Goal: Transaction & Acquisition: Obtain resource

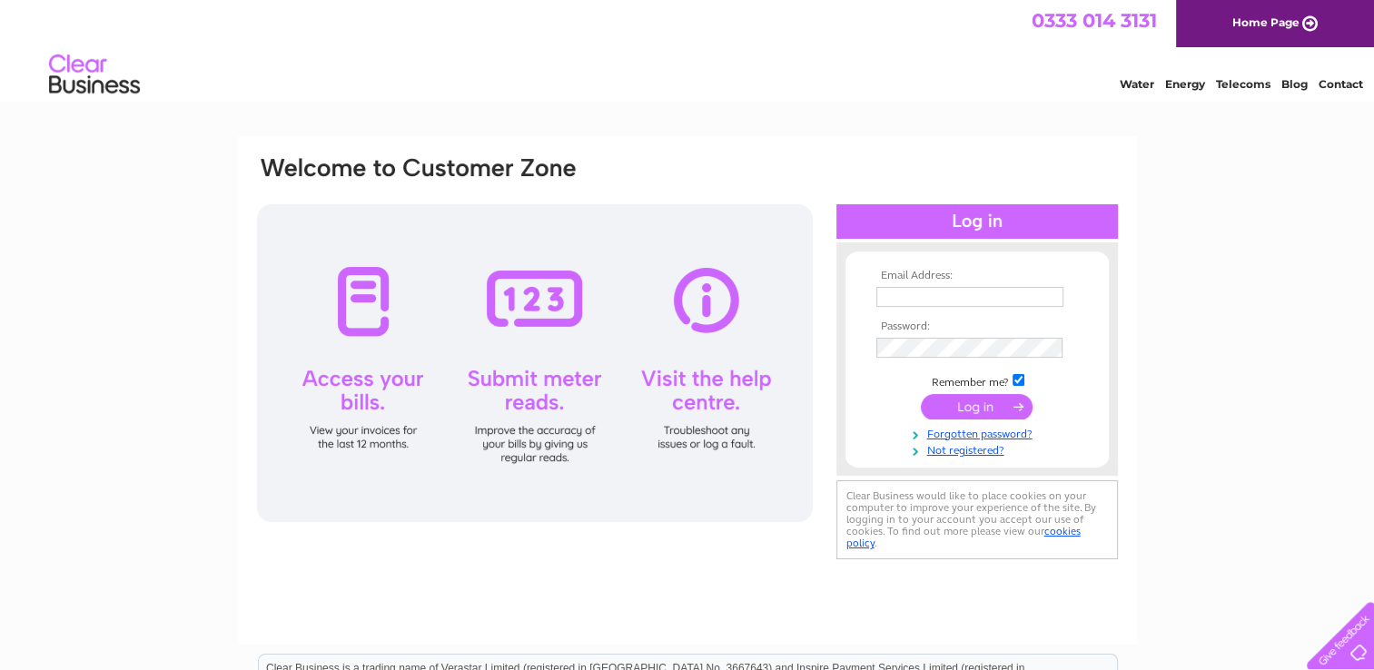
type input "jay@sandsamusements.com"
click at [973, 401] on input "submit" at bounding box center [977, 406] width 112 height 25
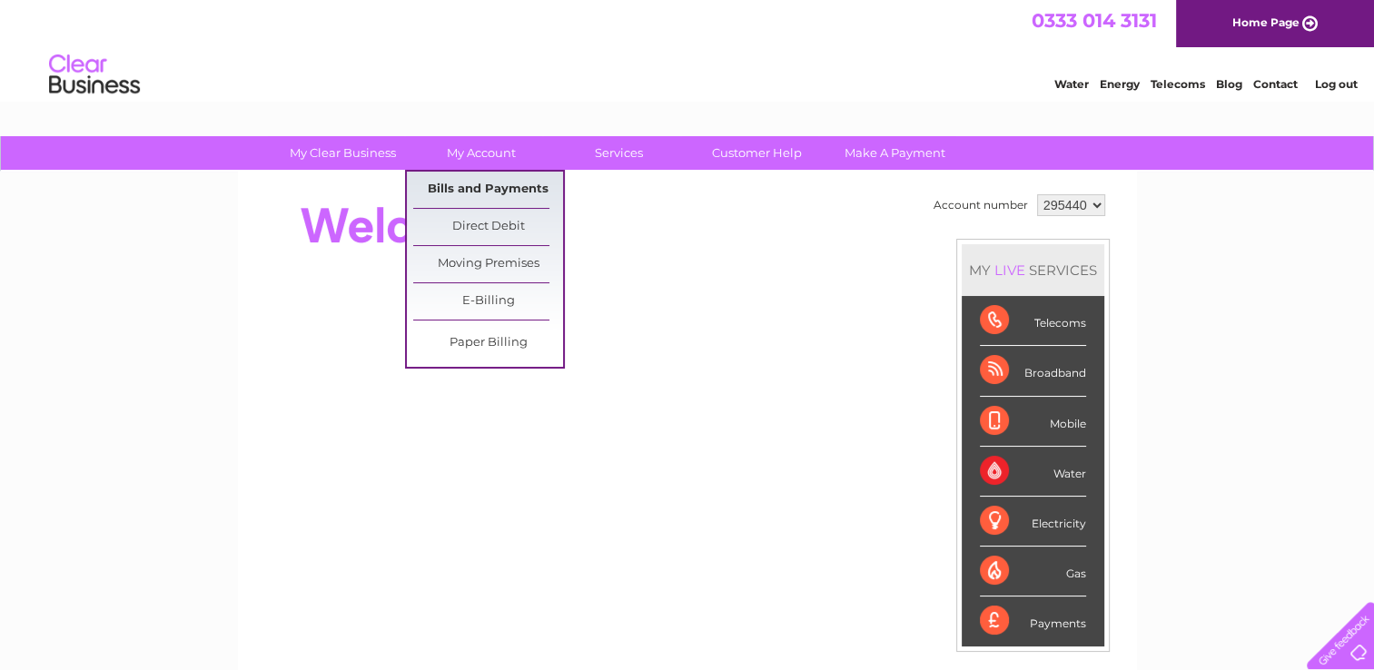
click at [494, 184] on link "Bills and Payments" at bounding box center [488, 190] width 150 height 36
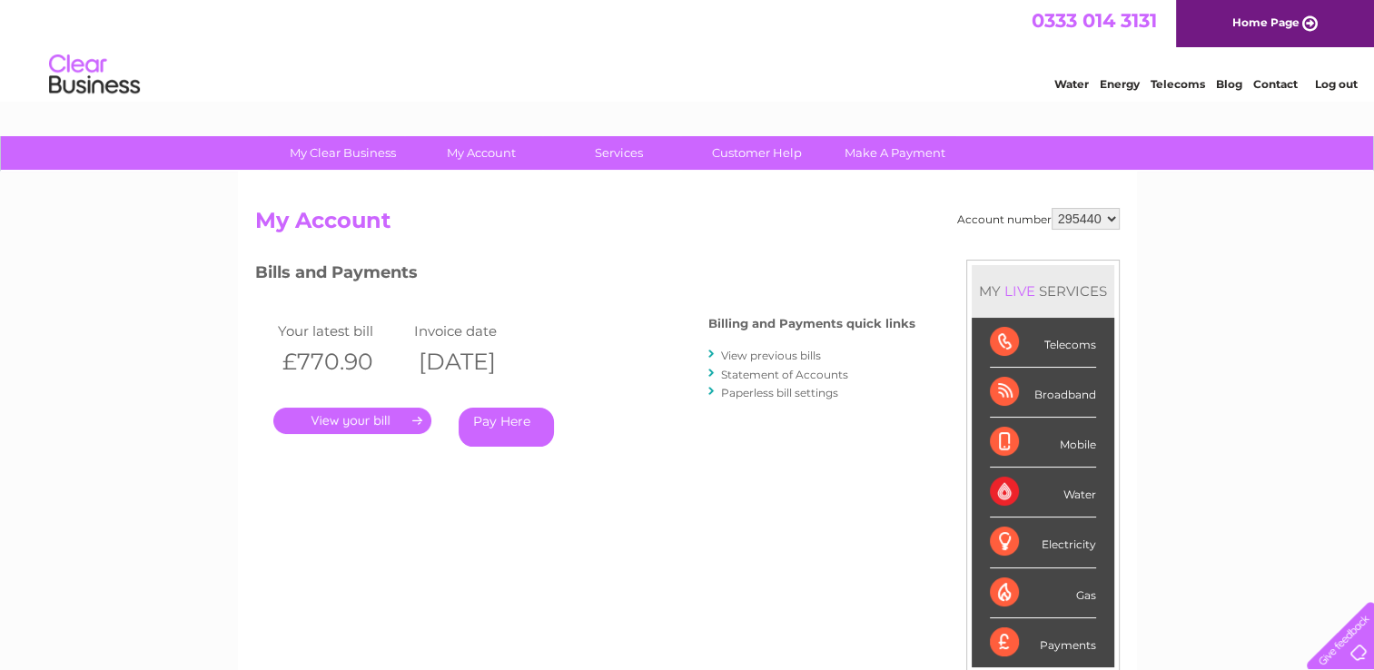
click at [777, 359] on link "View previous bills" at bounding box center [771, 356] width 100 height 14
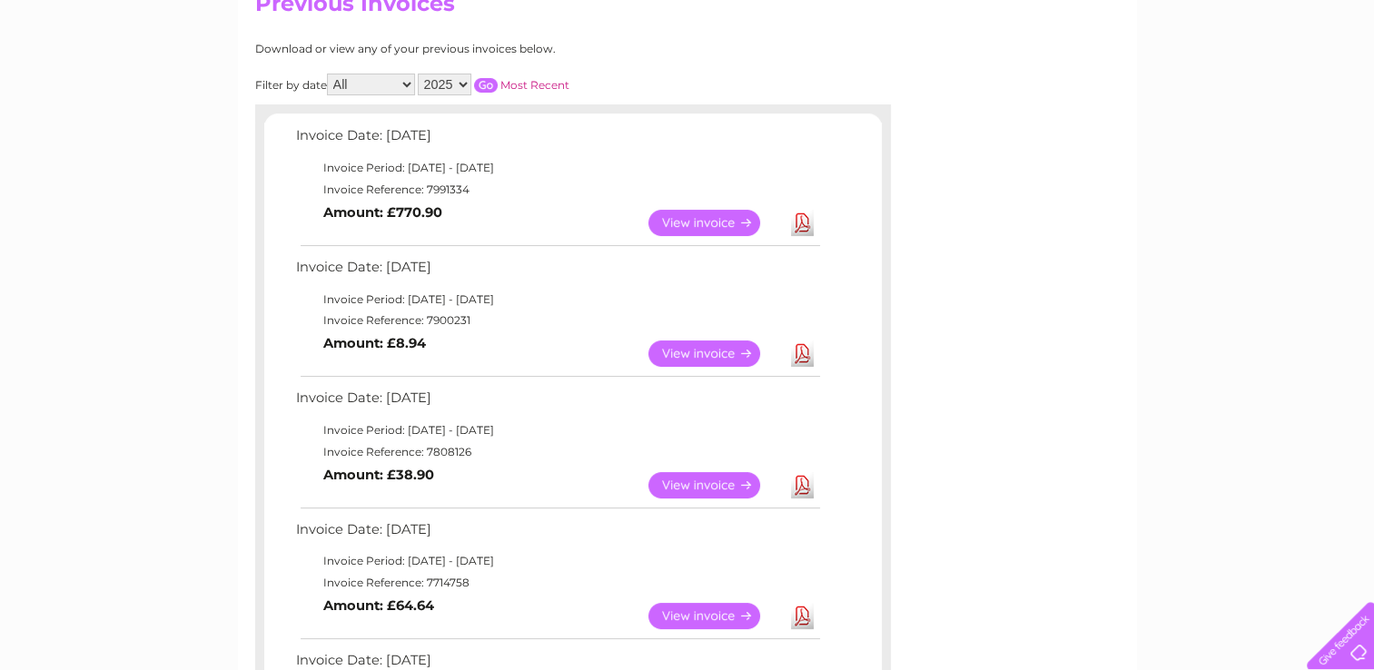
scroll to position [218, 0]
click at [799, 488] on link "Download" at bounding box center [802, 484] width 23 height 26
click at [796, 359] on link "Download" at bounding box center [802, 353] width 23 height 26
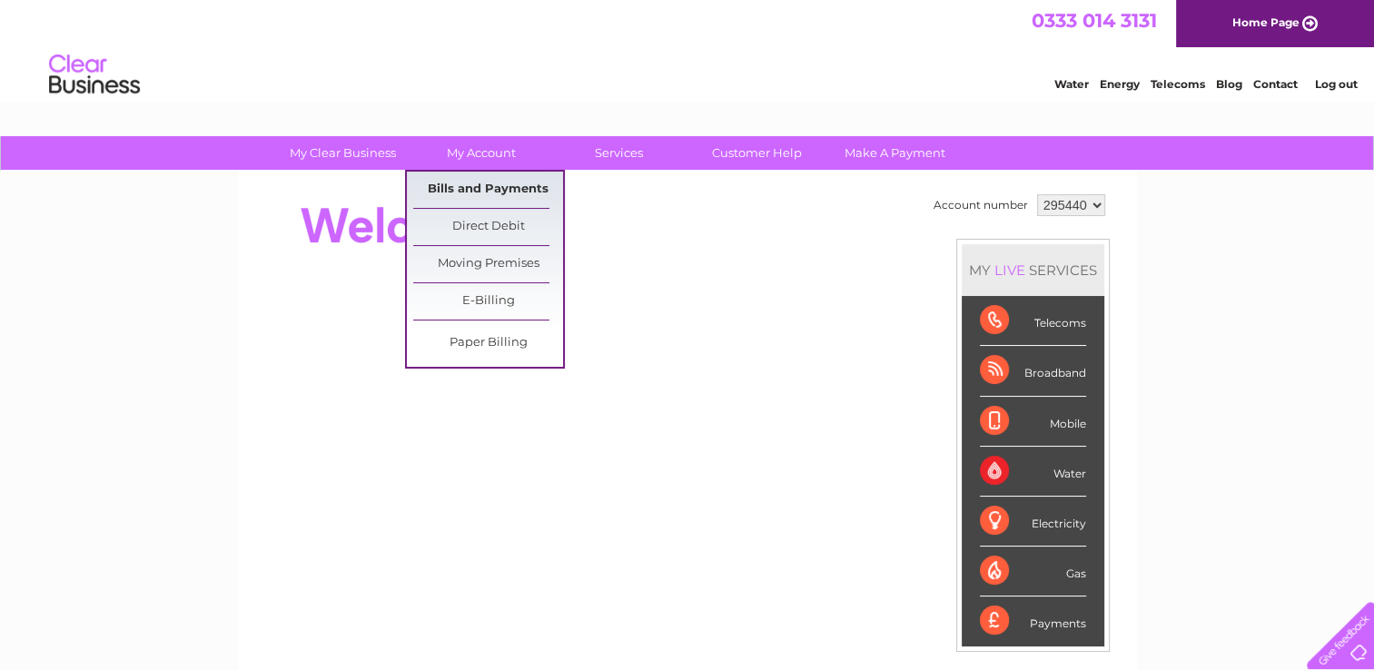
click at [483, 184] on link "Bills and Payments" at bounding box center [488, 190] width 150 height 36
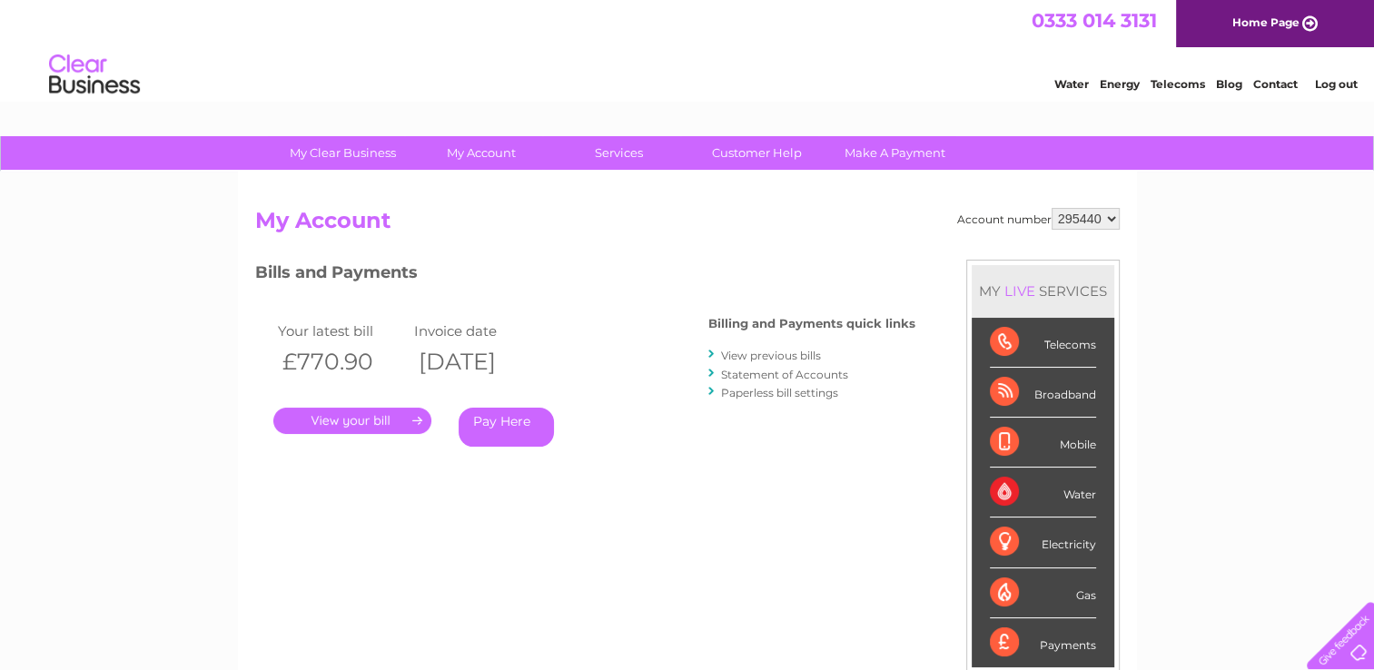
click at [773, 356] on link "View previous bills" at bounding box center [771, 356] width 100 height 14
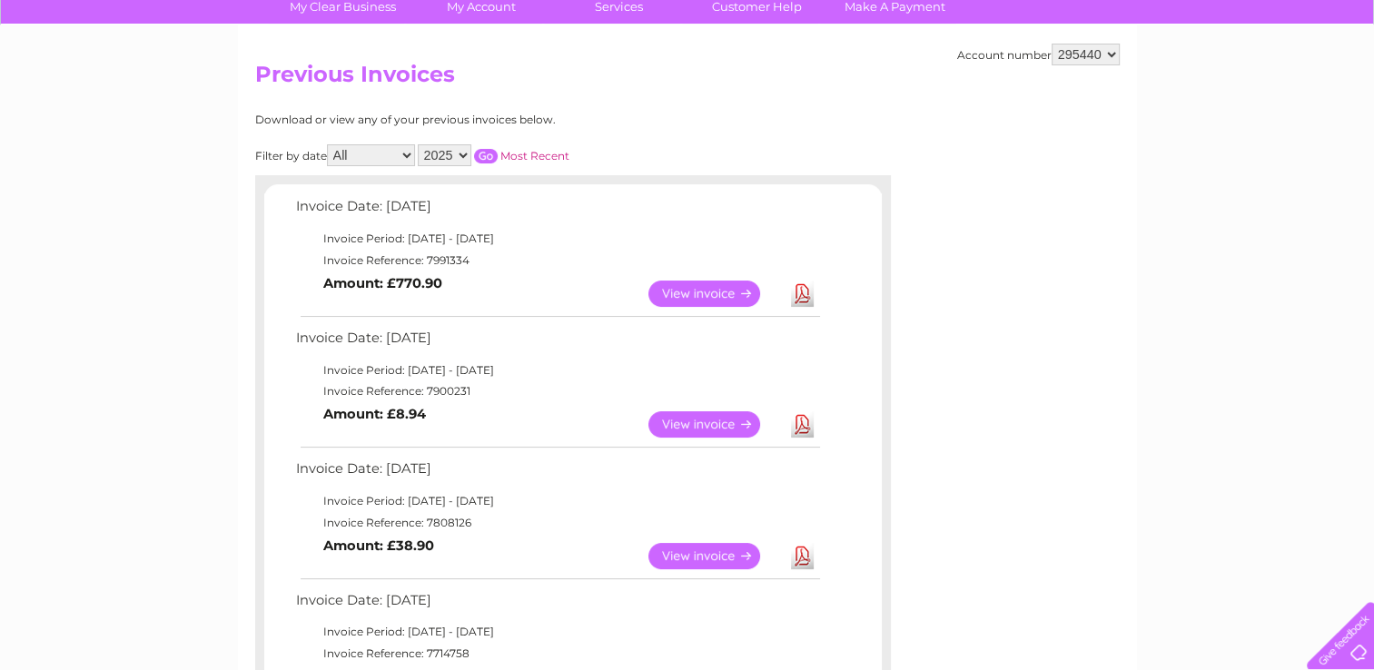
scroll to position [145, 0]
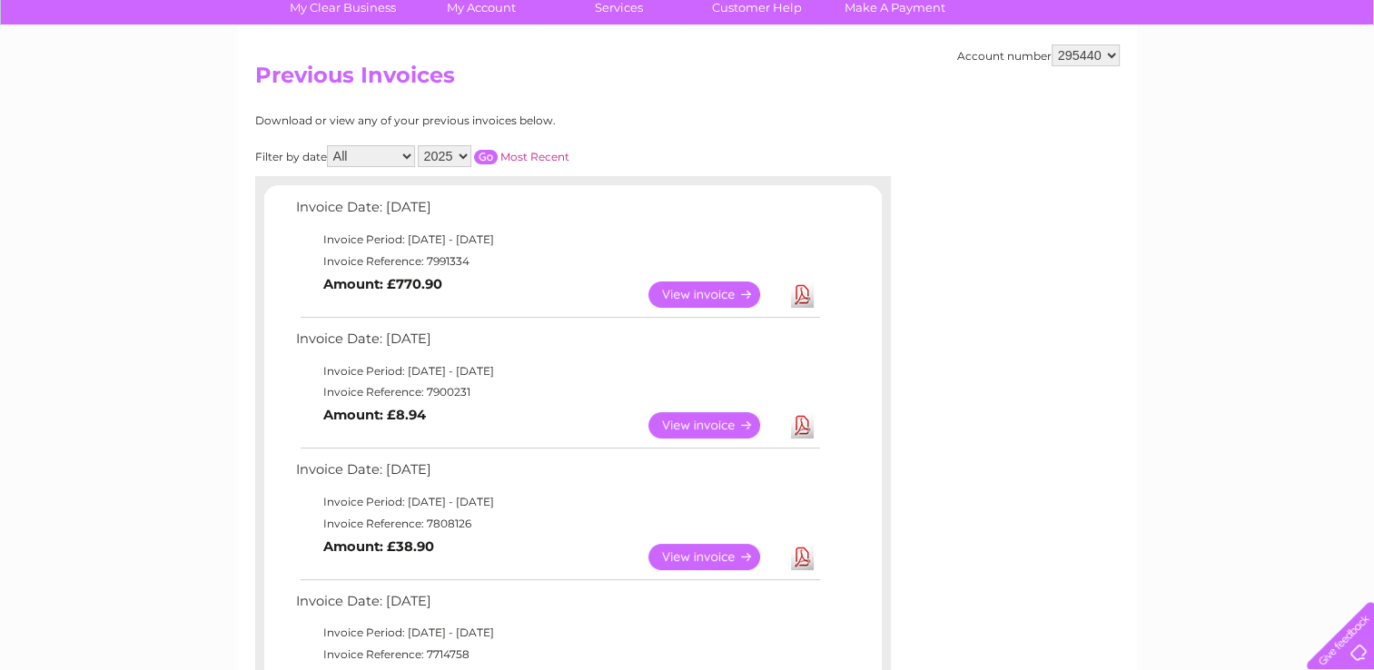
click at [705, 292] on link "View" at bounding box center [714, 295] width 133 height 26
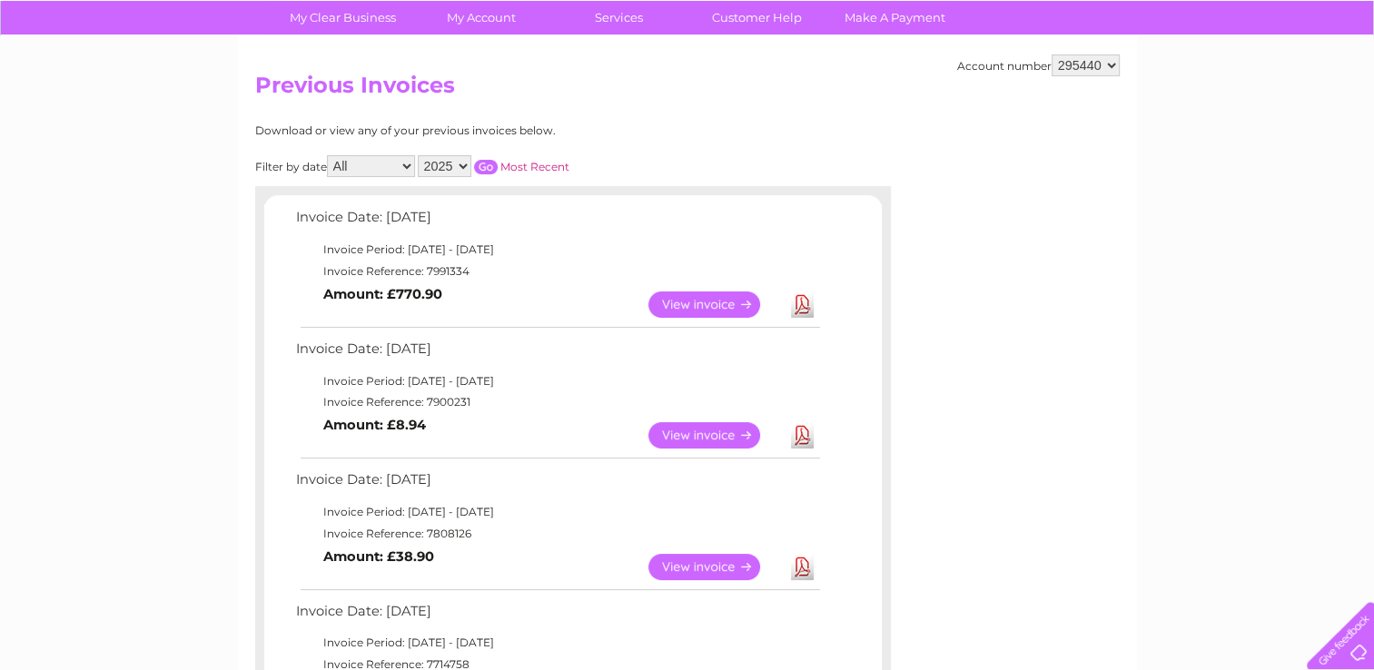
click at [799, 307] on link "Download" at bounding box center [802, 305] width 23 height 26
click at [806, 304] on link "Download" at bounding box center [802, 305] width 23 height 26
click at [782, 24] on link "Customer Help" at bounding box center [757, 18] width 150 height 34
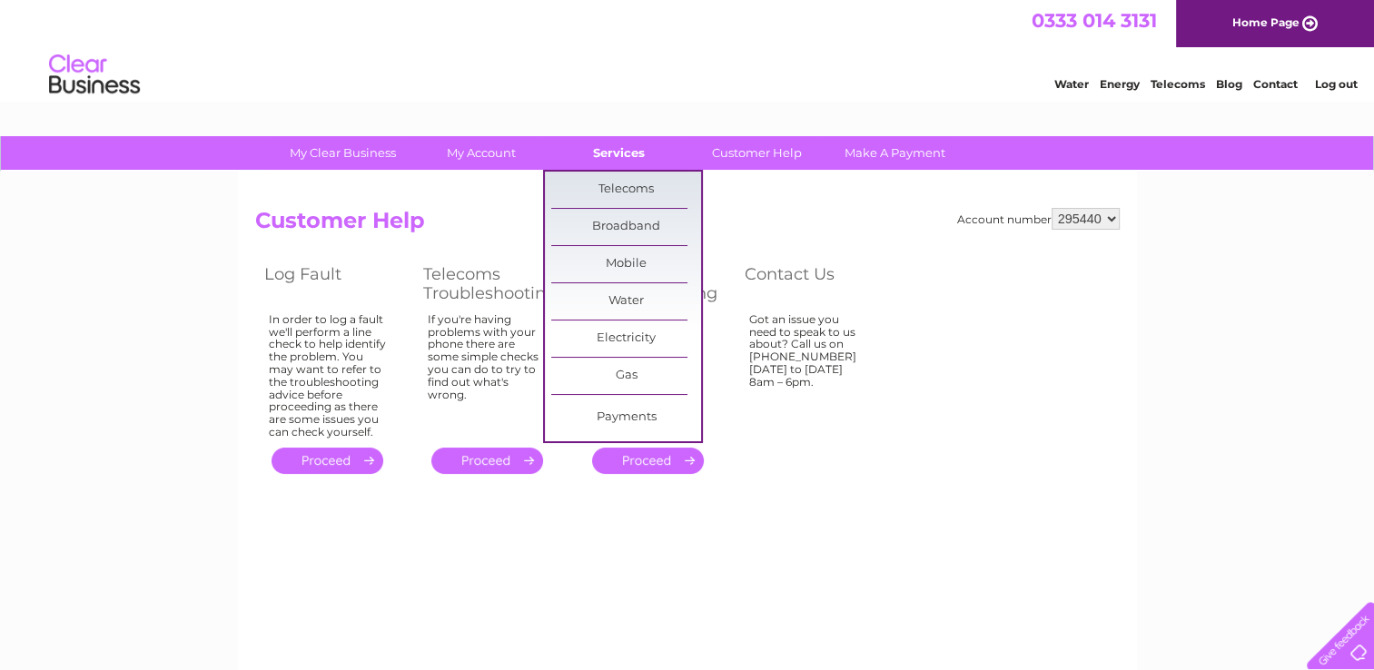
click at [611, 149] on link "Services" at bounding box center [619, 153] width 150 height 34
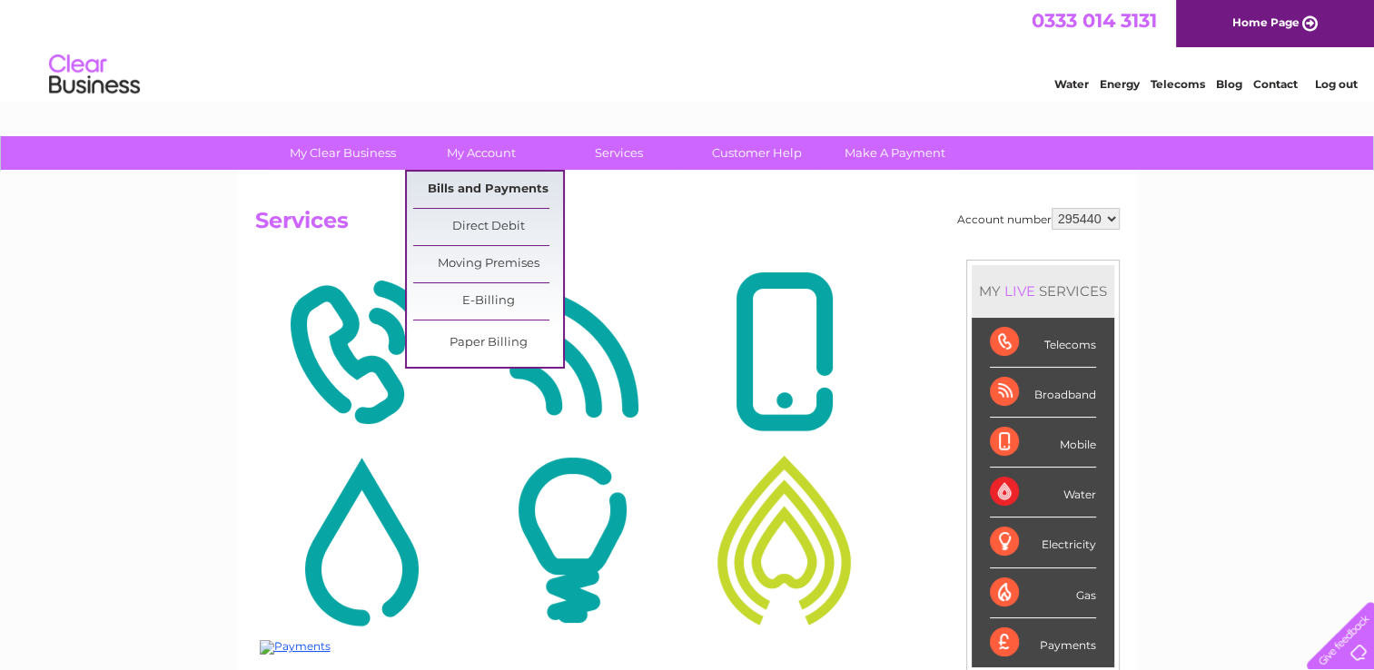
click at [470, 191] on link "Bills and Payments" at bounding box center [488, 190] width 150 height 36
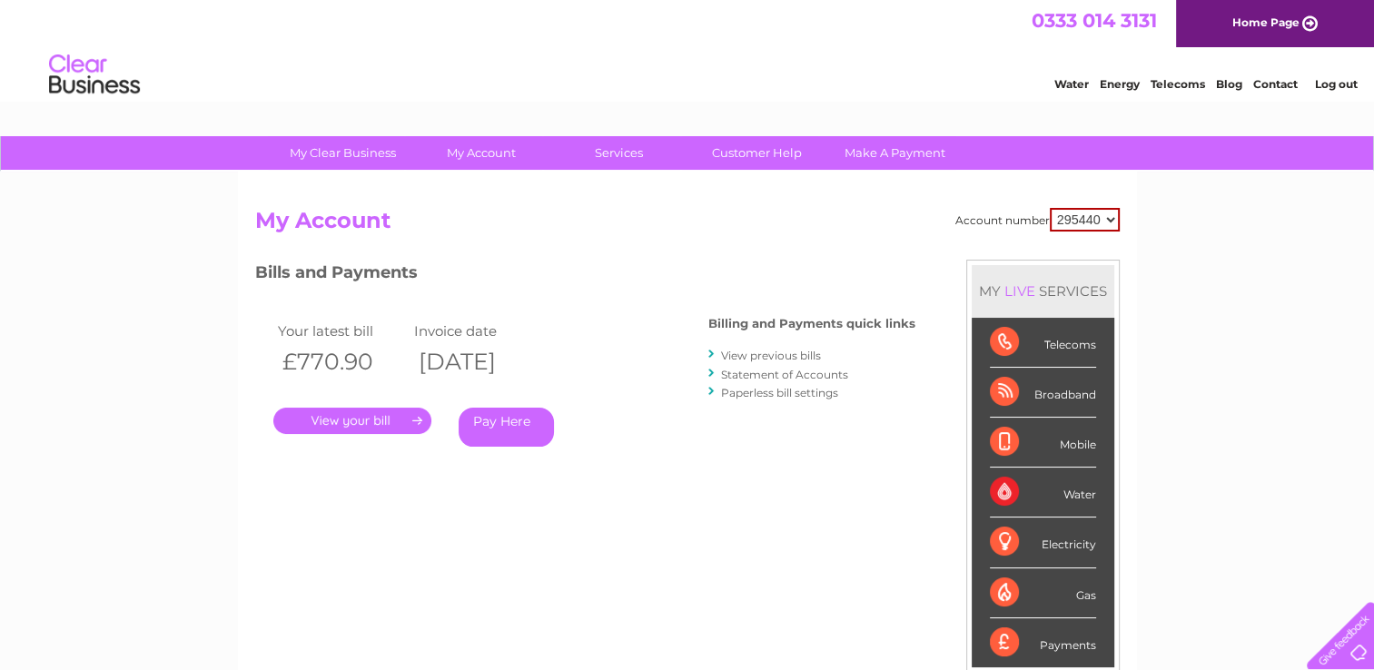
click at [1351, 656] on div at bounding box center [1337, 632] width 74 height 74
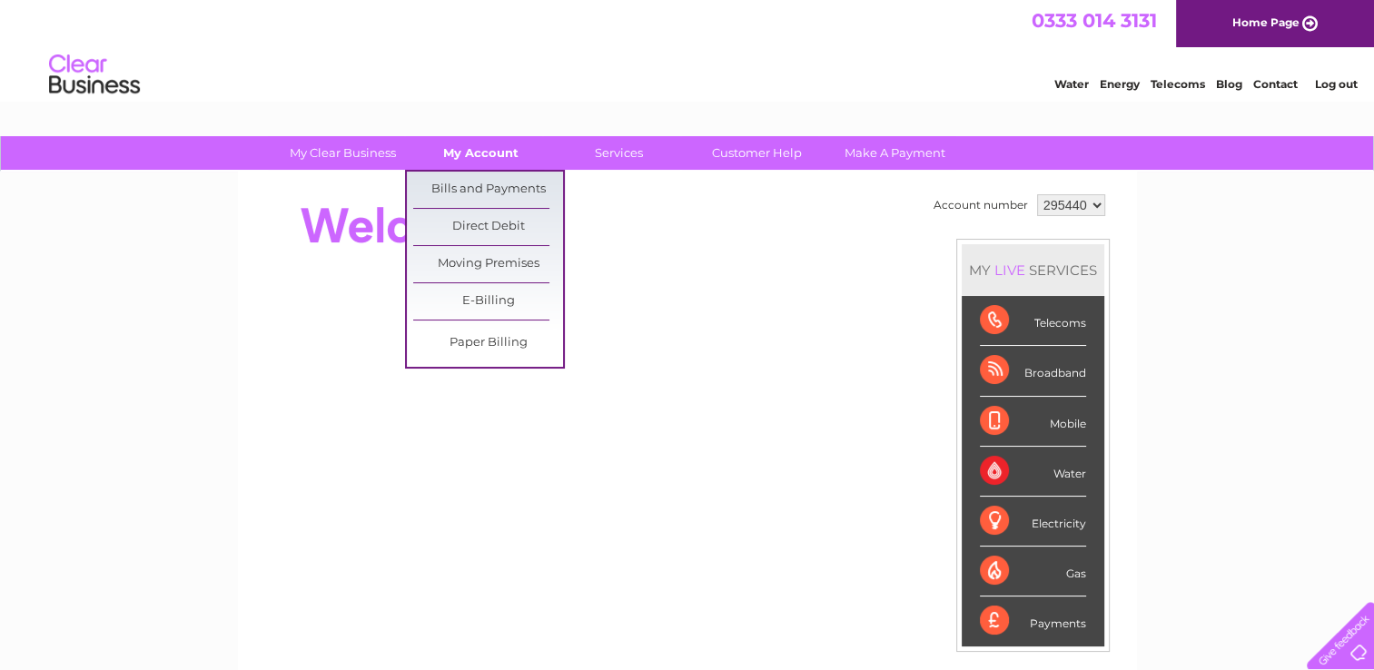
click at [509, 154] on link "My Account" at bounding box center [481, 153] width 150 height 34
